Goal: Information Seeking & Learning: Learn about a topic

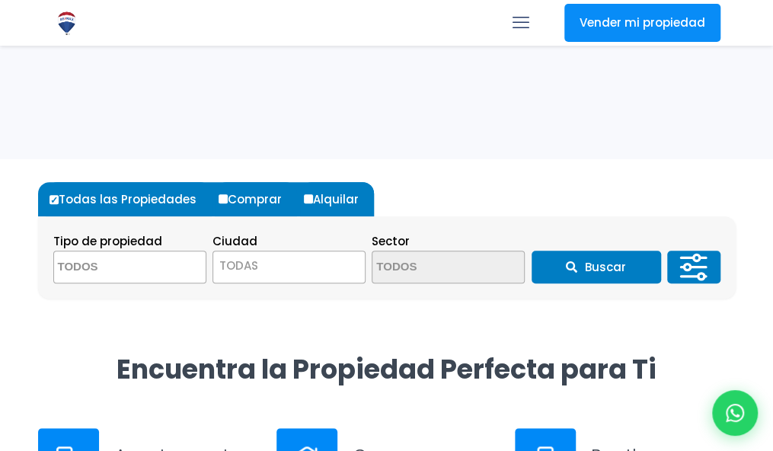
click at [162, 264] on textarea "Search" at bounding box center [128, 267] width 148 height 33
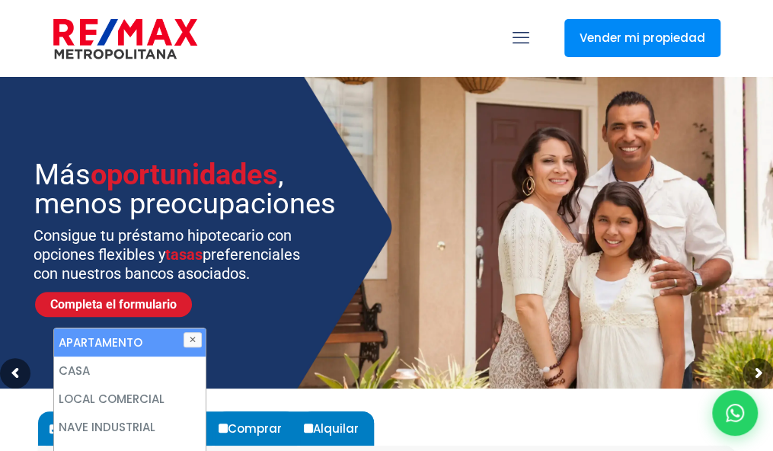
click at [103, 338] on li "APARTAMENTO" at bounding box center [130, 342] width 152 height 28
select select "apartment"
click at [196, 337] on button "✕" at bounding box center [193, 339] width 18 height 15
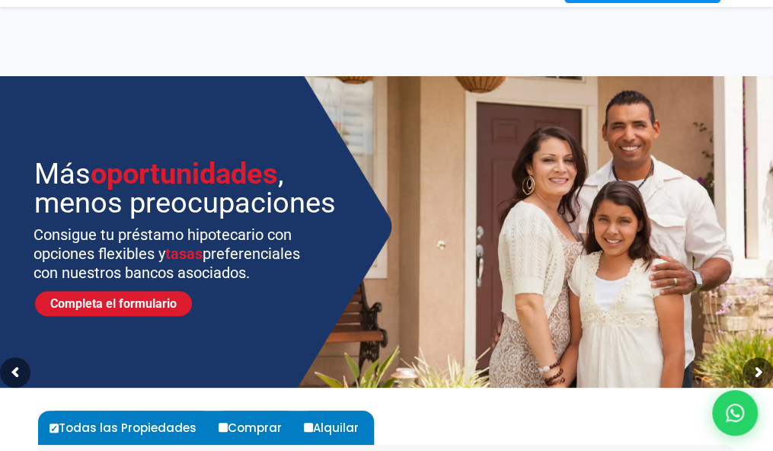
scroll to position [270, 0]
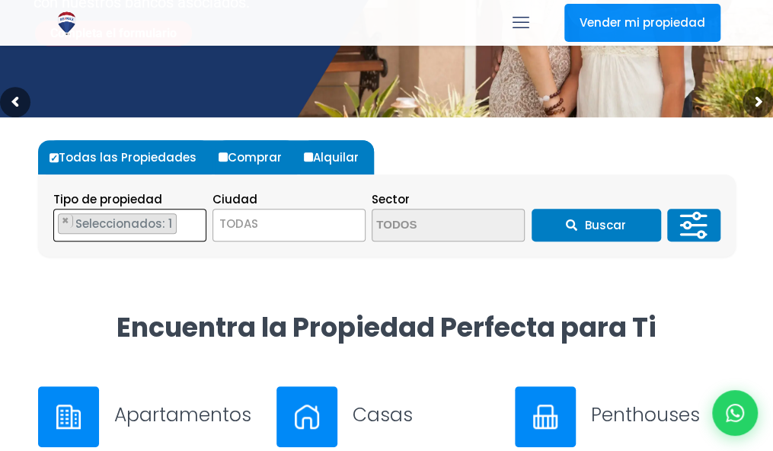
click at [187, 227] on span "× × Seleccionados: 1" at bounding box center [129, 225] width 153 height 33
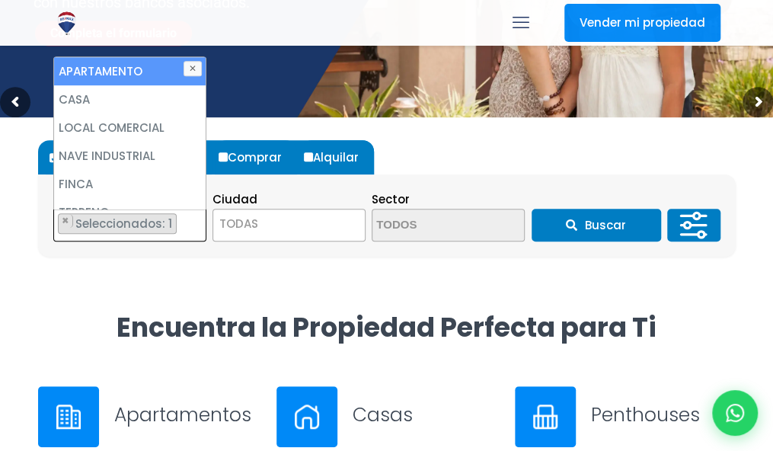
scroll to position [0, 0]
click at [110, 222] on span "Seleccionados: 1" at bounding box center [125, 224] width 102 height 16
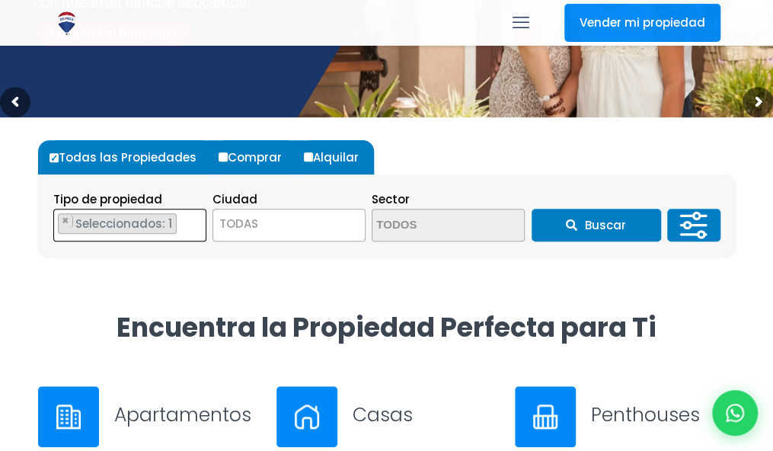
click at [101, 225] on span "Seleccionados: 1" at bounding box center [125, 224] width 102 height 16
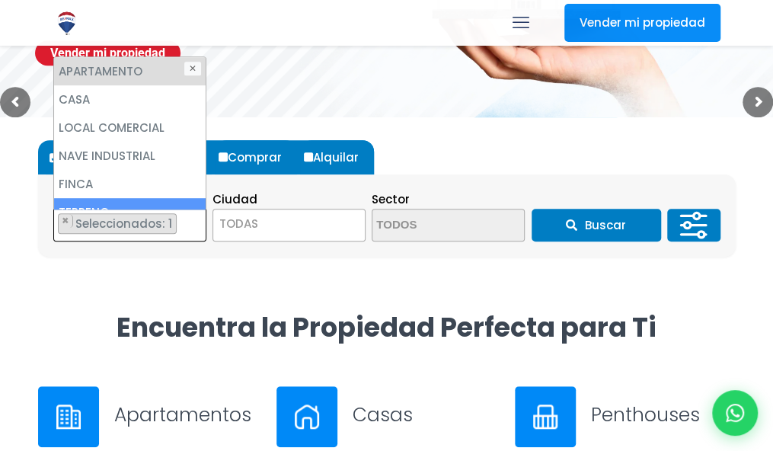
click at [126, 263] on div "Todas las Propiedades Comprar Alquilar Tipo de propiedad APARTAMENTO CASA LOCAL…" at bounding box center [387, 198] width 698 height 162
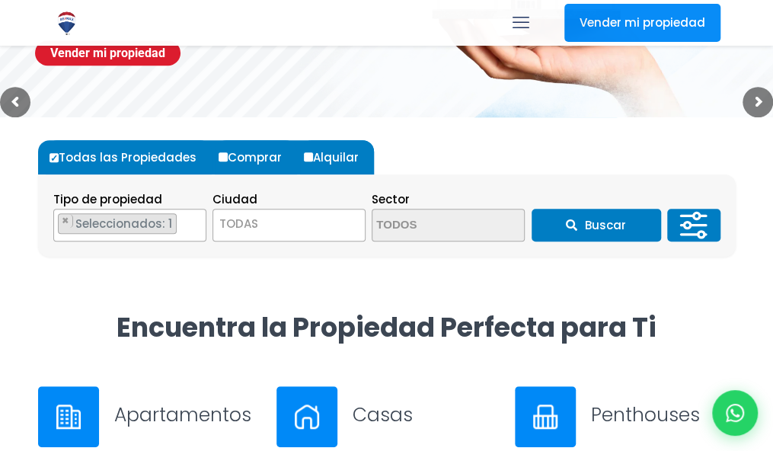
click at [120, 224] on span "Seleccionados: 1" at bounding box center [125, 224] width 102 height 16
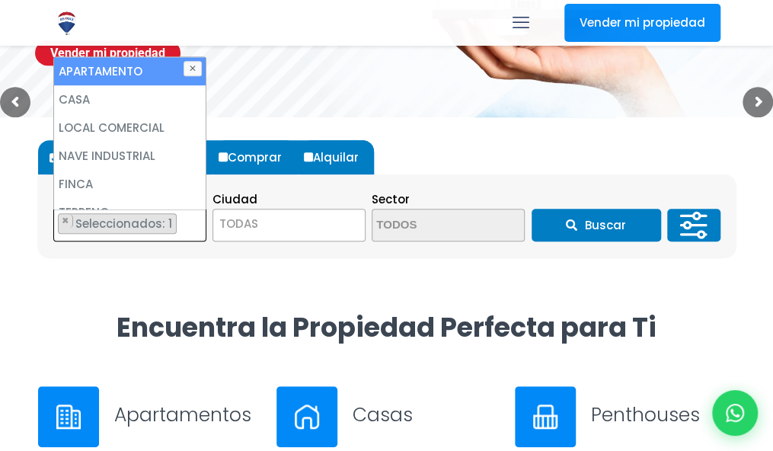
click at [61, 219] on textarea "Search" at bounding box center [58, 225] width 8 height 33
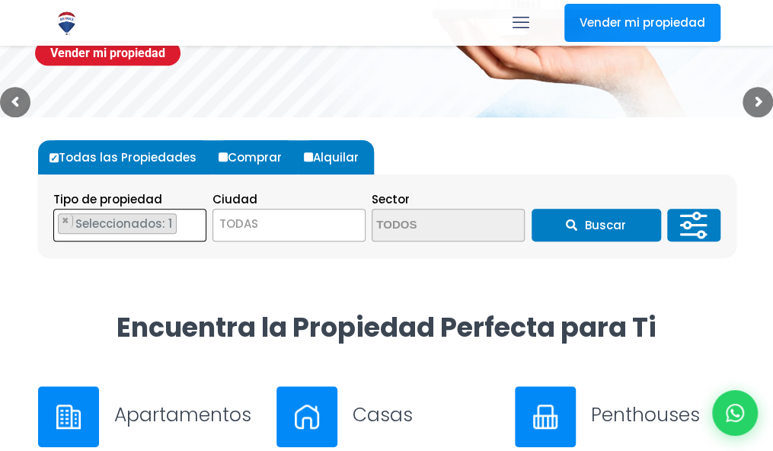
select select
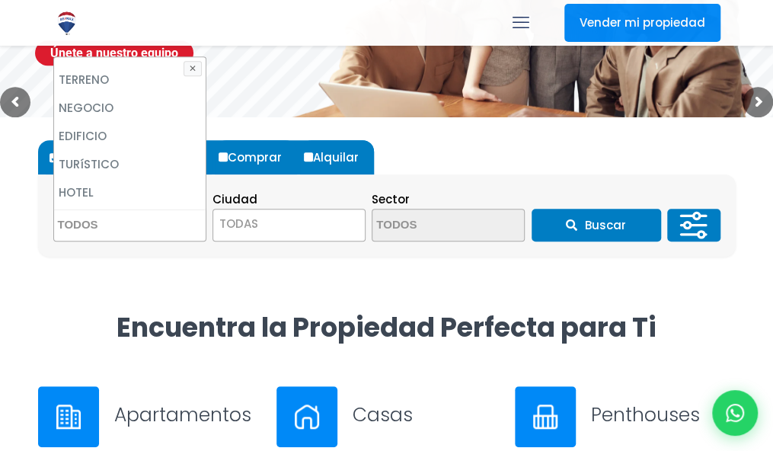
scroll to position [129, 0]
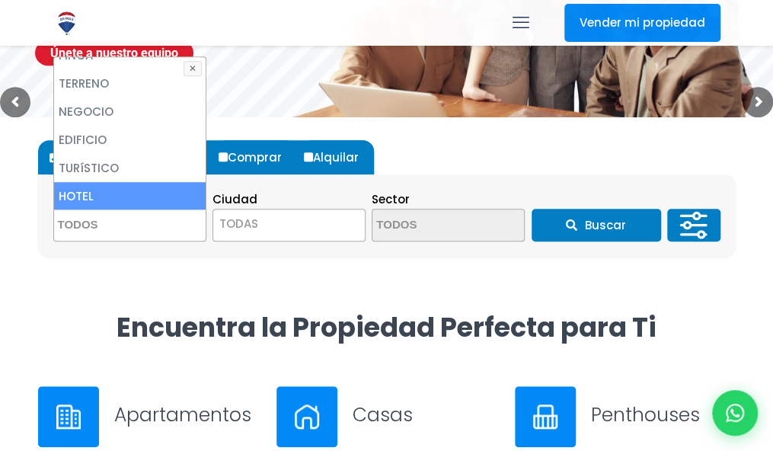
click at [110, 226] on textarea "Search" at bounding box center [128, 225] width 148 height 33
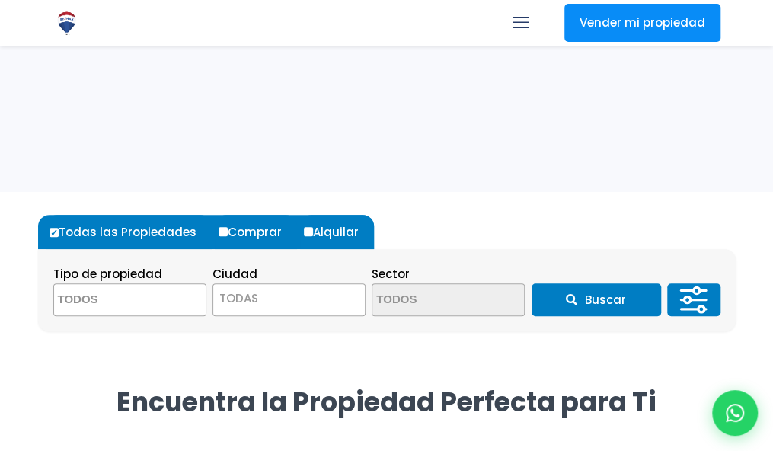
scroll to position [228, 0]
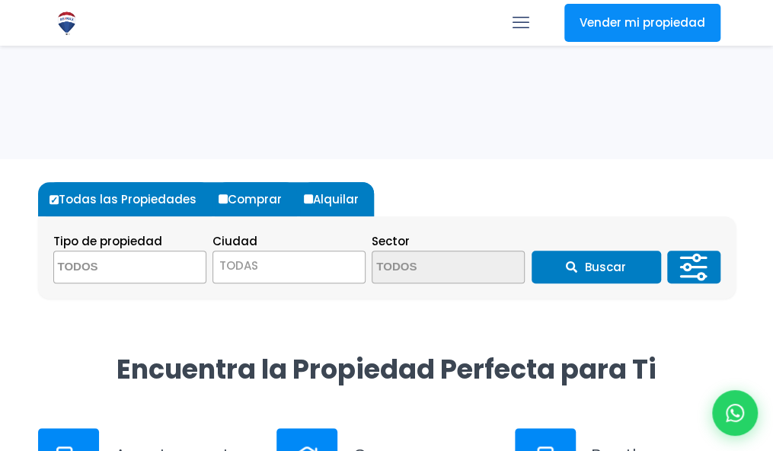
click at [126, 266] on textarea "Search" at bounding box center [128, 267] width 148 height 33
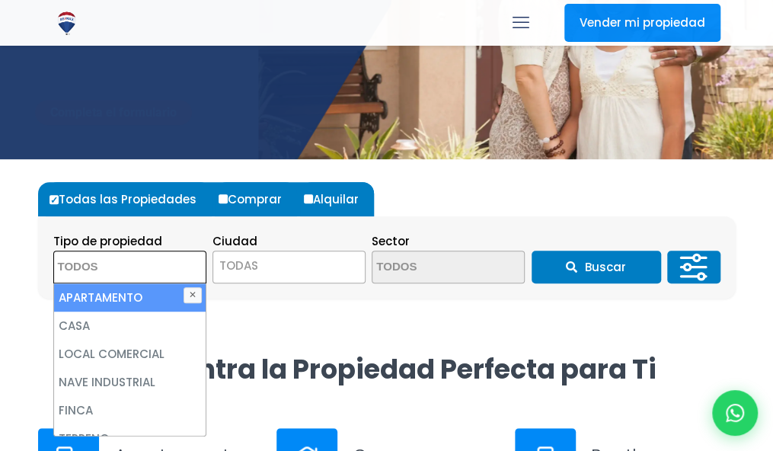
click at [119, 292] on li "APARTAMENTO" at bounding box center [130, 297] width 152 height 28
select select "apartment"
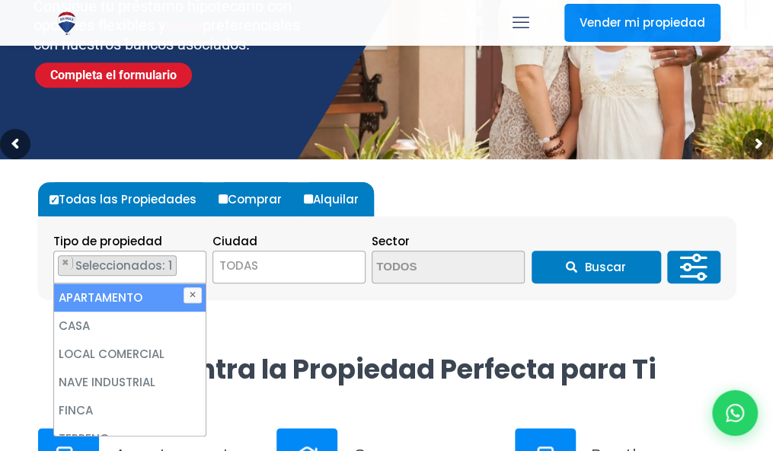
click at [140, 295] on li "APARTAMENTO" at bounding box center [130, 297] width 152 height 28
click at [106, 302] on li "APARTAMENTO" at bounding box center [130, 297] width 152 height 28
select select "apartment"
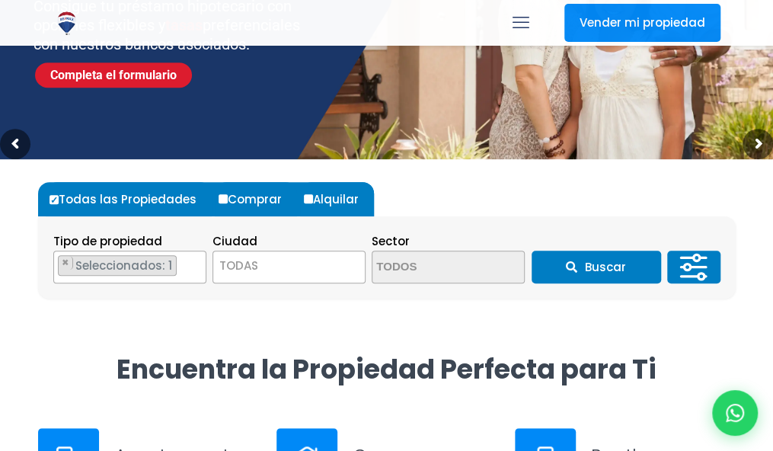
click at [296, 248] on div "Ciudad TODAS SANTO DOMINGO DE GUZMÁN SANTO DOMINGO ESTE SANTO DOMINGO OESTE SAN…" at bounding box center [288, 258] width 153 height 52
click at [285, 263] on span "TODAS" at bounding box center [289, 265] width 152 height 21
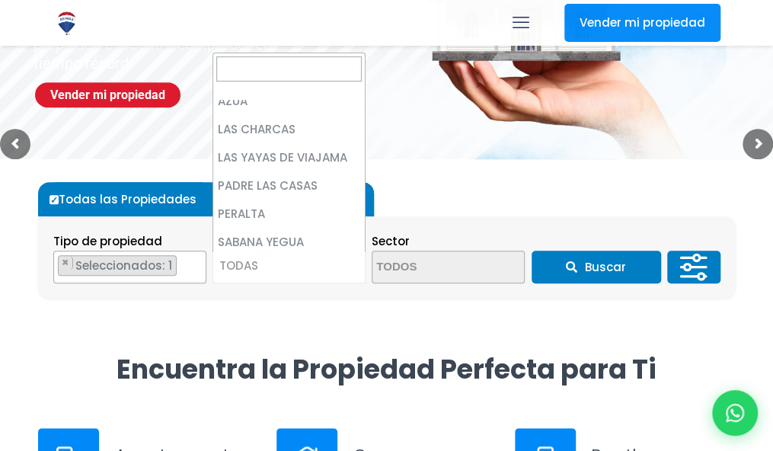
scroll to position [0, 0]
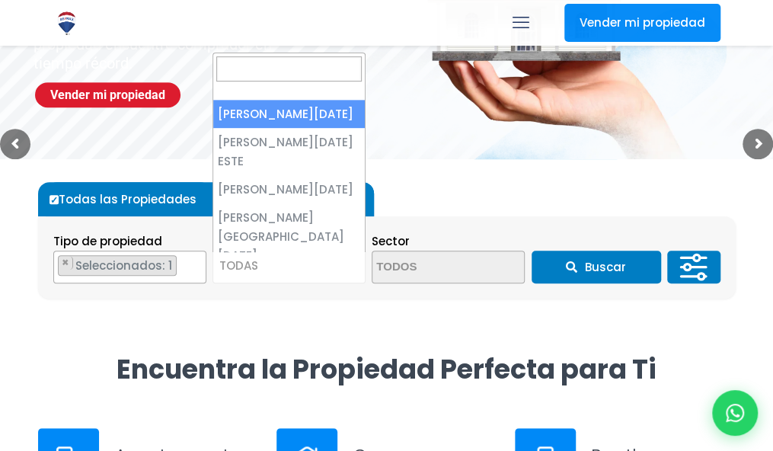
select select "1"
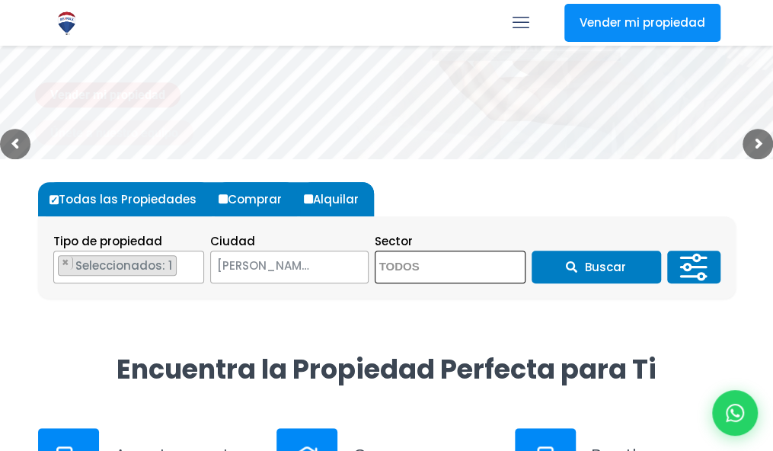
click at [490, 272] on textarea "Search" at bounding box center [449, 267] width 148 height 33
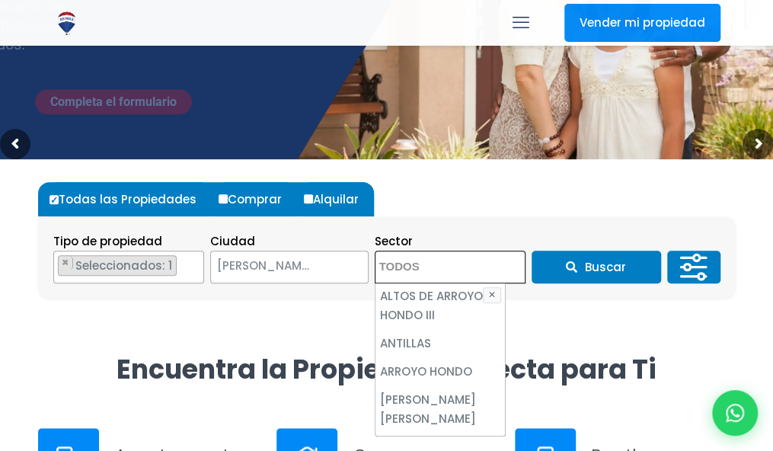
scroll to position [305, 0]
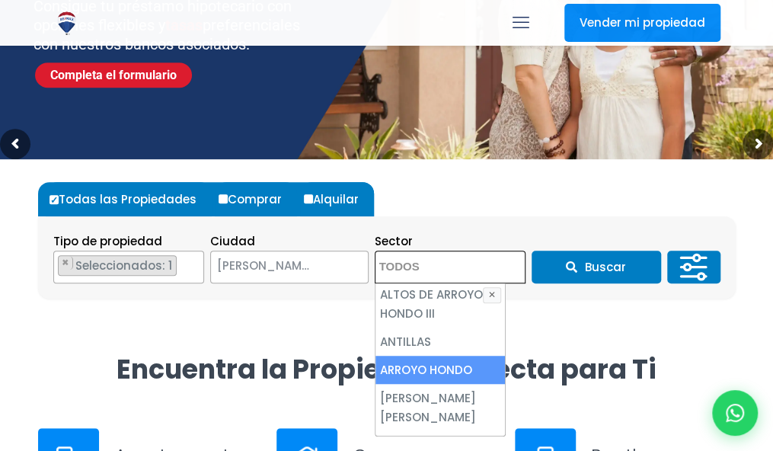
click at [449, 356] on li "ARROYO HONDO" at bounding box center [439, 370] width 129 height 28
select select "98"
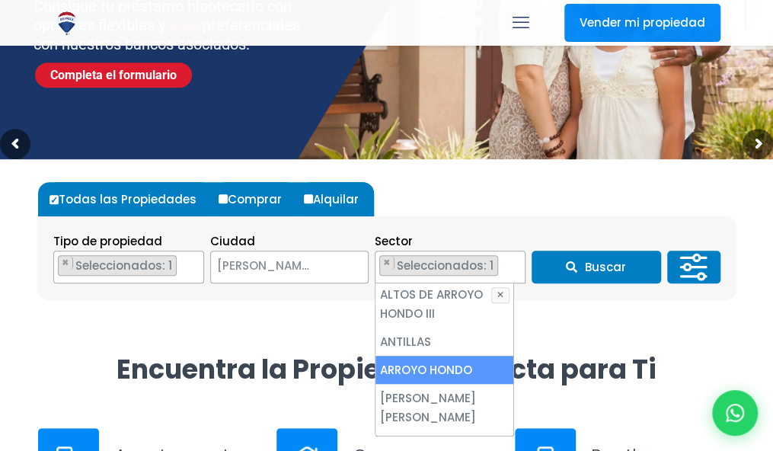
scroll to position [172, 0]
click at [440, 356] on li "ARROYO HONDO" at bounding box center [444, 370] width 138 height 28
click at [468, 356] on li "ARROYO HONDO" at bounding box center [439, 370] width 129 height 28
select select "98"
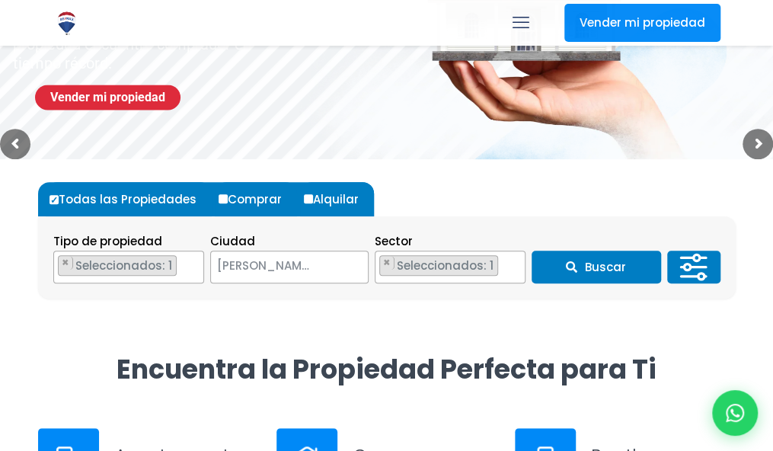
click at [625, 268] on button "Buscar" at bounding box center [596, 267] width 129 height 33
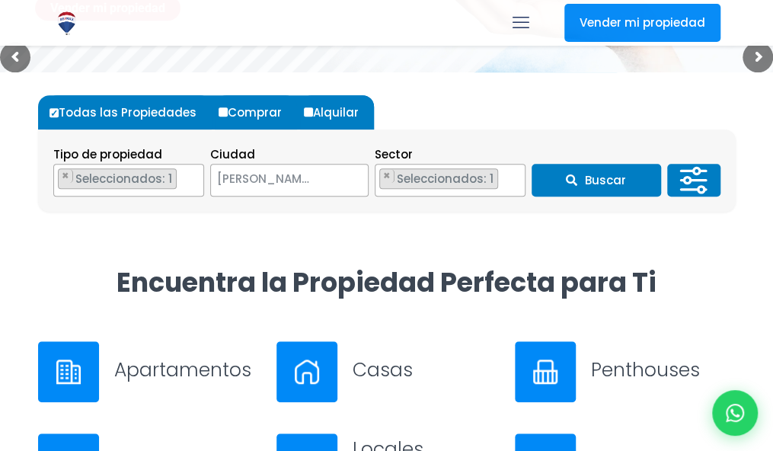
scroll to position [381, 0]
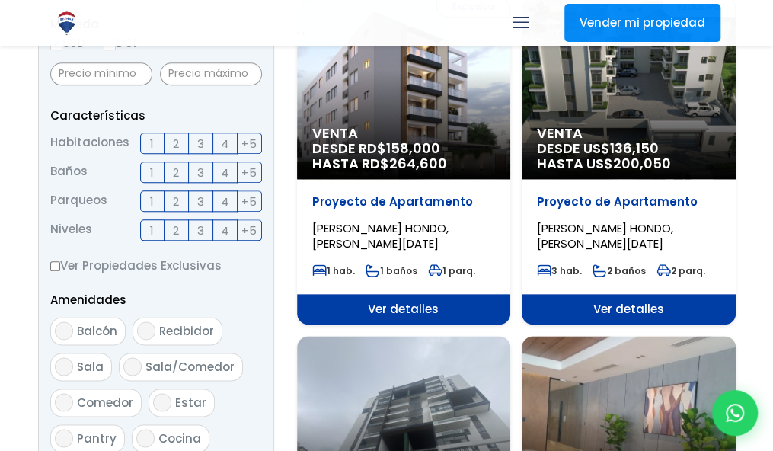
scroll to position [172, 0]
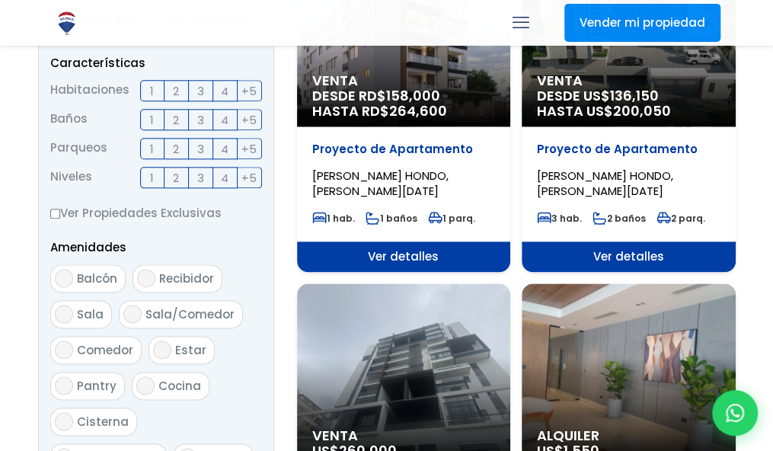
select select "98"
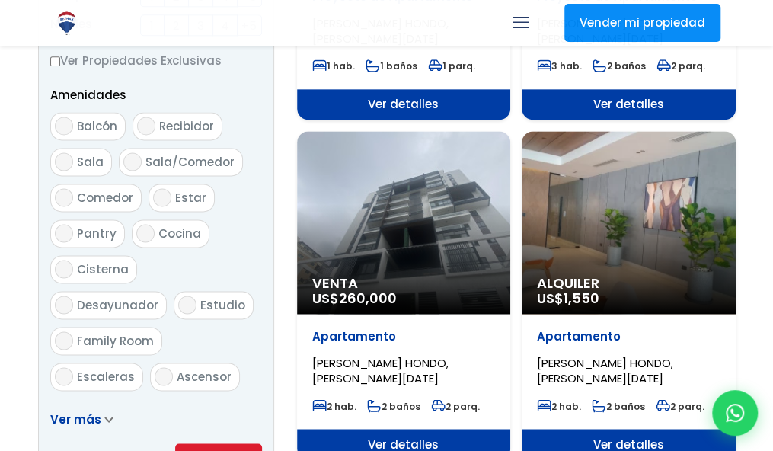
scroll to position [533, 0]
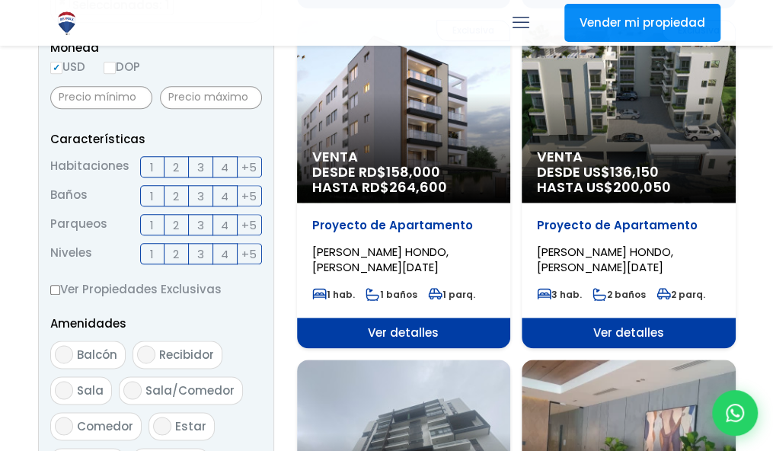
click at [182, 167] on label "2" at bounding box center [177, 166] width 24 height 21
click at [0, 0] on input "2" at bounding box center [0, 0] width 0 height 0
click at [173, 200] on span "2" at bounding box center [176, 196] width 6 height 19
click at [0, 0] on input "2" at bounding box center [0, 0] width 0 height 0
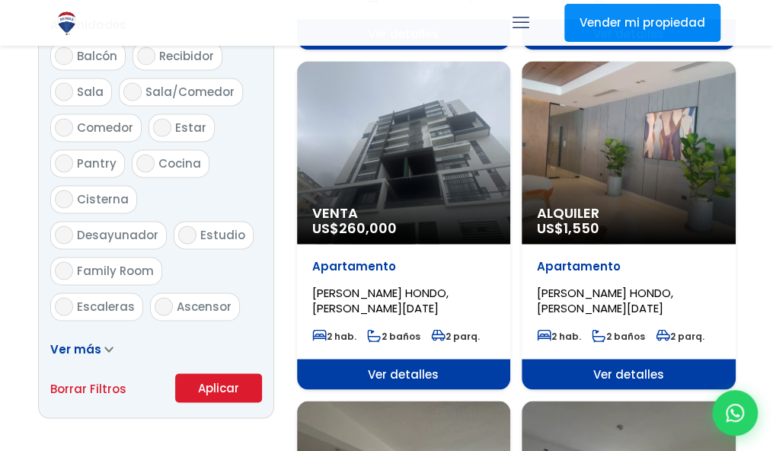
scroll to position [838, 0]
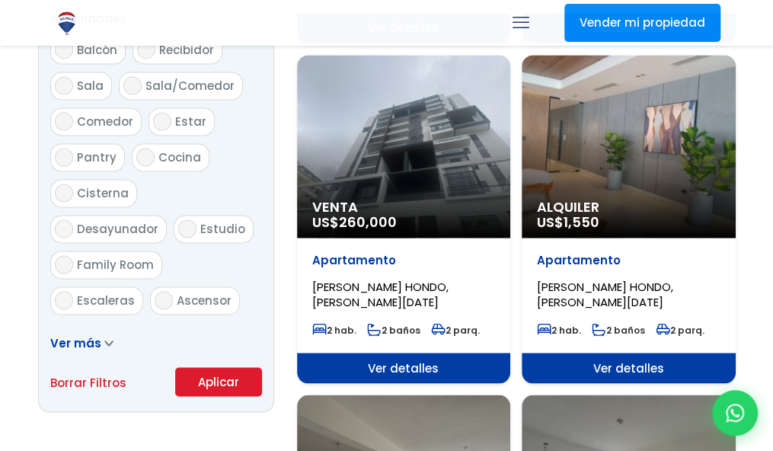
click at [215, 379] on button "Aplicar" at bounding box center [218, 381] width 87 height 29
click at [221, 385] on button "Aplicar" at bounding box center [218, 381] width 87 height 29
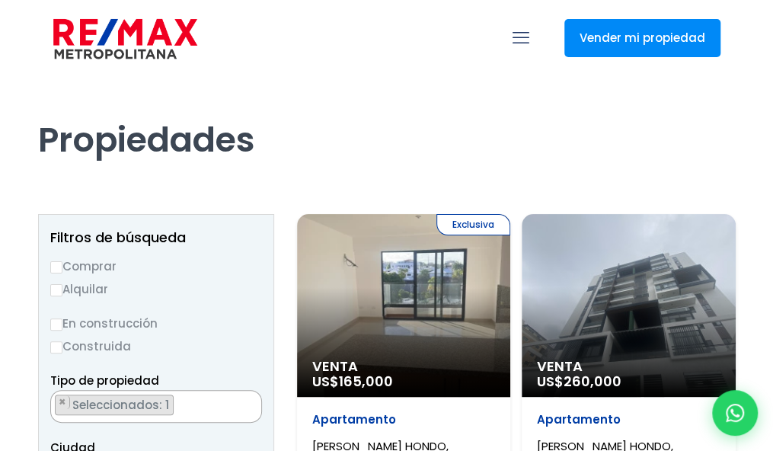
click at [57, 270] on input "Comprar" at bounding box center [56, 267] width 12 height 12
radio input "true"
select select "98"
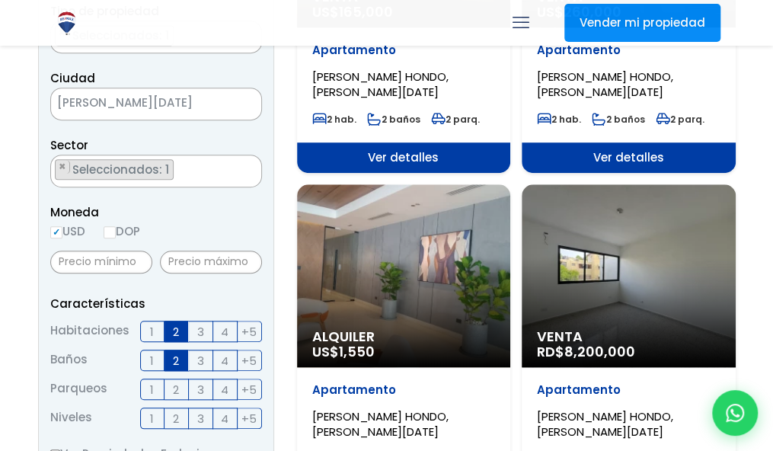
scroll to position [457, 0]
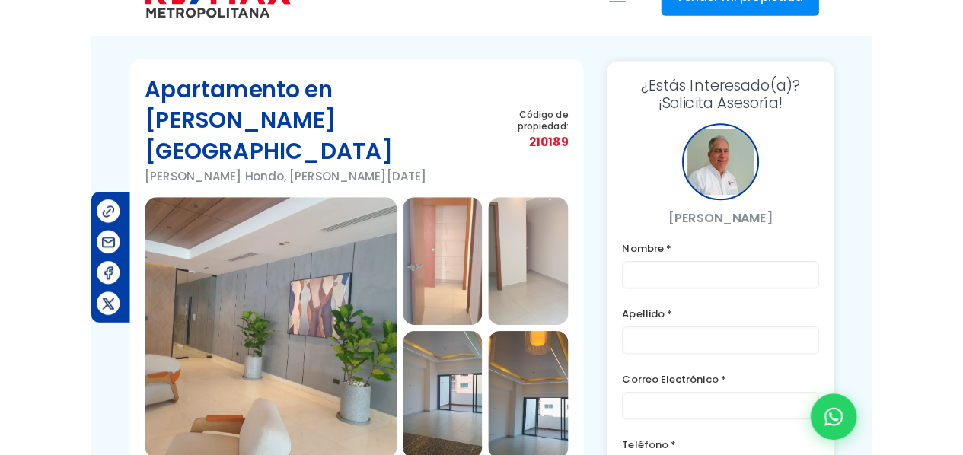
scroll to position [76, 0]
